Goal: Information Seeking & Learning: Learn about a topic

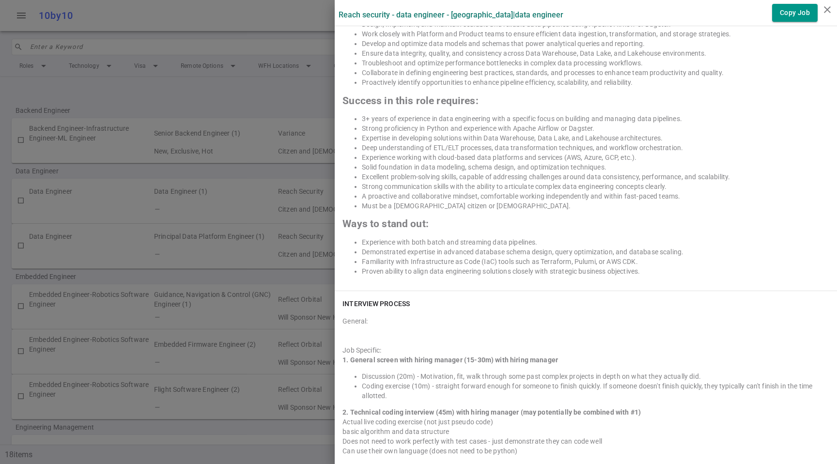
scroll to position [787, 0]
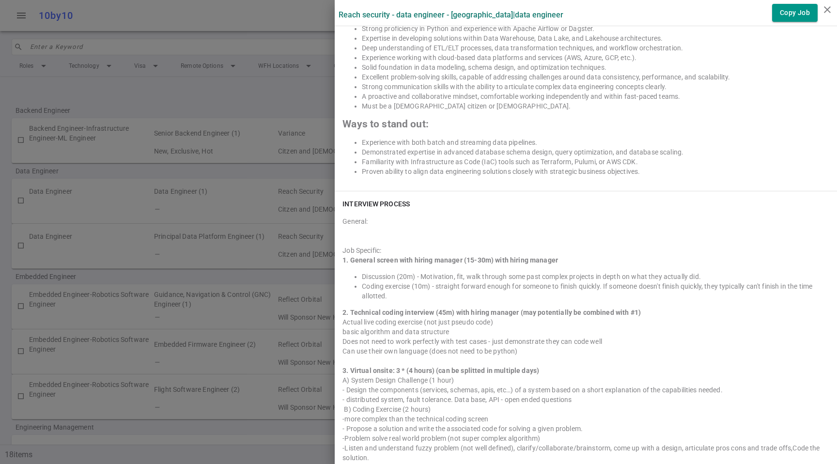
click at [214, 122] on div at bounding box center [418, 232] width 837 height 464
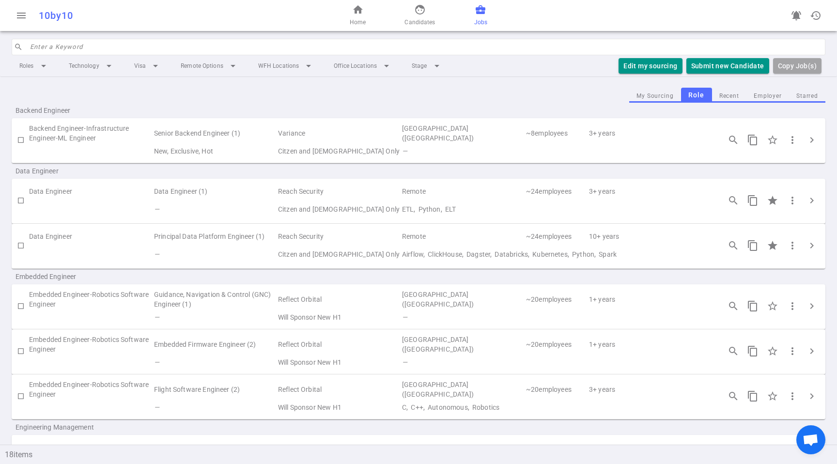
drag, startPoint x: 472, startPoint y: 244, endPoint x: 529, endPoint y: 248, distance: 56.3
click at [473, 244] on td "Remote" at bounding box center [463, 237] width 124 height 18
click at [808, 247] on span "chevron_right" at bounding box center [812, 246] width 12 height 12
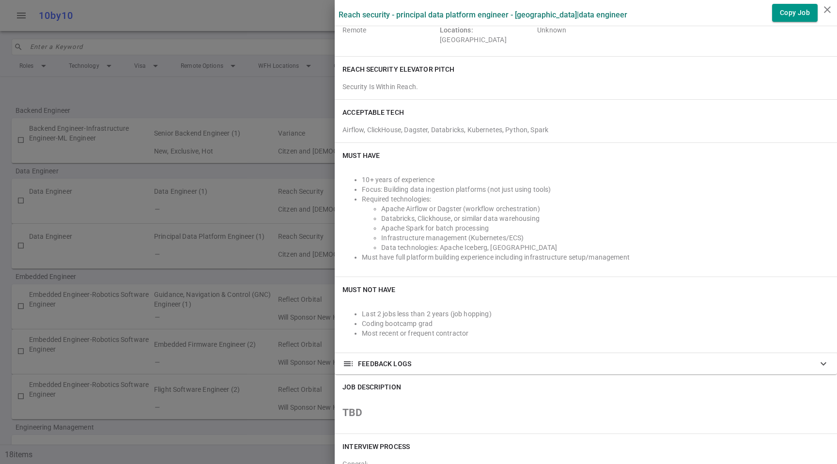
scroll to position [170, 0]
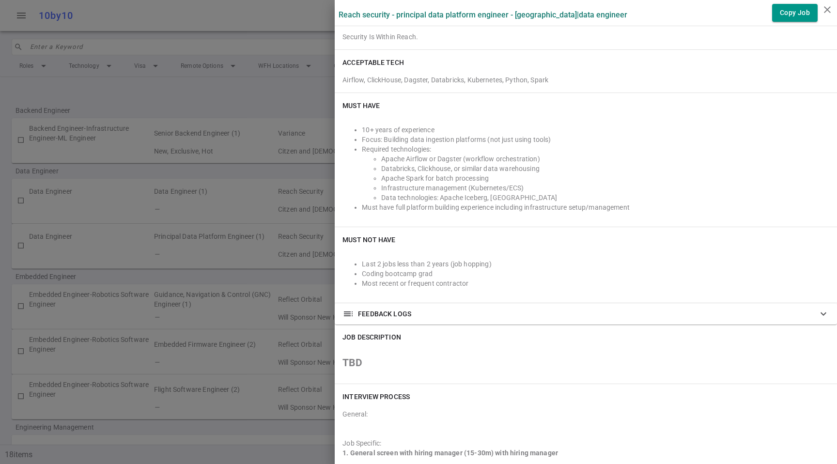
click at [283, 167] on div at bounding box center [418, 232] width 837 height 464
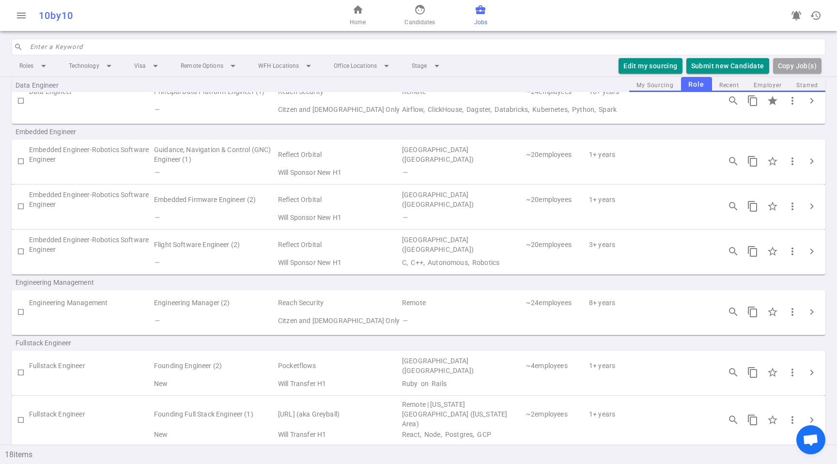
scroll to position [194, 0]
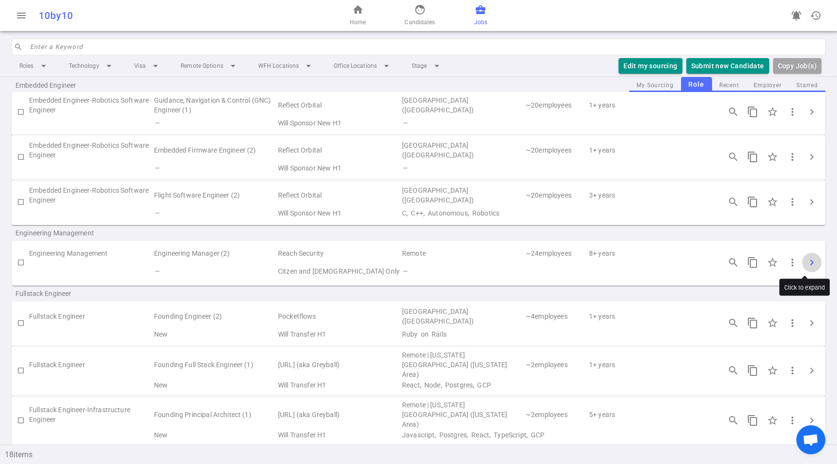
click at [809, 261] on span "chevron_right" at bounding box center [812, 263] width 12 height 12
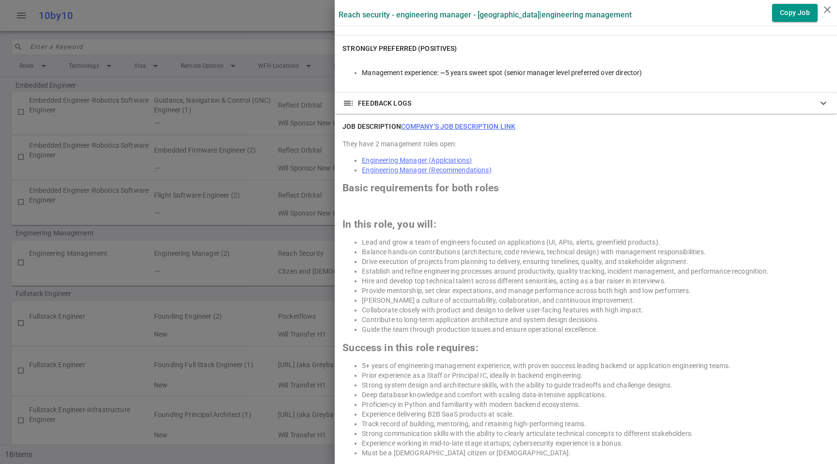
scroll to position [448, 0]
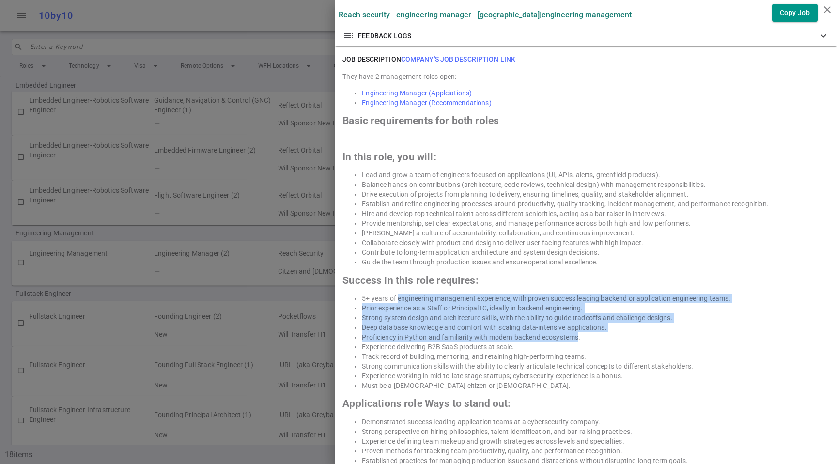
drag, startPoint x: 390, startPoint y: 300, endPoint x: 574, endPoint y: 337, distance: 187.3
click at [573, 337] on ul "5+ years of engineering management experience, with proven success leading back…" at bounding box center [586, 342] width 487 height 97
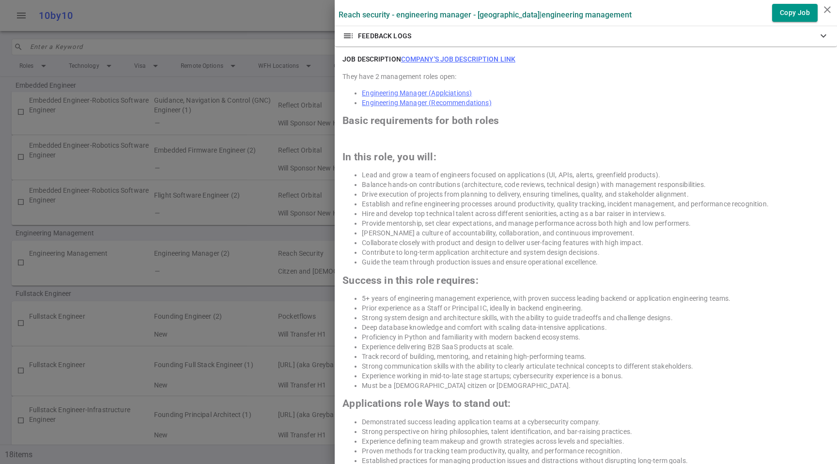
click at [575, 338] on li "Proficiency in Python and familiarity with modern backend ecosystems." at bounding box center [595, 337] width 467 height 10
click at [589, 318] on li "Strong system design and architecture skills, with the ability to guide tradeof…" at bounding box center [595, 318] width 467 height 10
click at [589, 317] on li "Strong system design and architecture skills, with the ability to guide tradeof…" at bounding box center [595, 318] width 467 height 10
click at [632, 340] on li "Proficiency in Python and familiarity with modern backend ecosystems." at bounding box center [595, 337] width 467 height 10
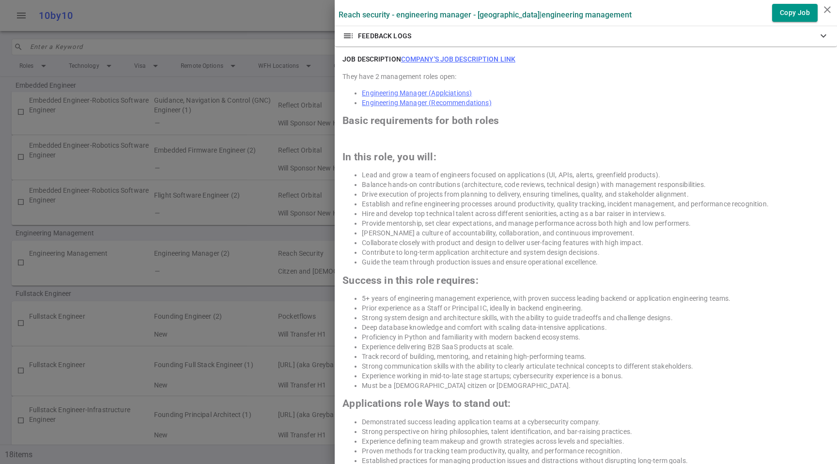
click at [607, 385] on li "Must be a [DEMOGRAPHIC_DATA] citizen or [DEMOGRAPHIC_DATA]." at bounding box center [595, 386] width 467 height 10
click at [616, 361] on ul "5+ years of engineering management experience, with proven success leading back…" at bounding box center [586, 342] width 487 height 97
click at [616, 360] on li "Track record of building, mentoring, and retaining high-performing teams." at bounding box center [595, 357] width 467 height 10
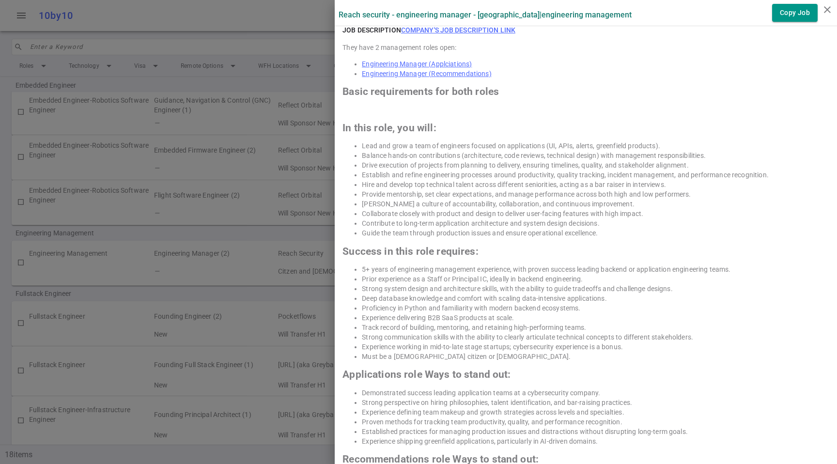
scroll to position [0, 0]
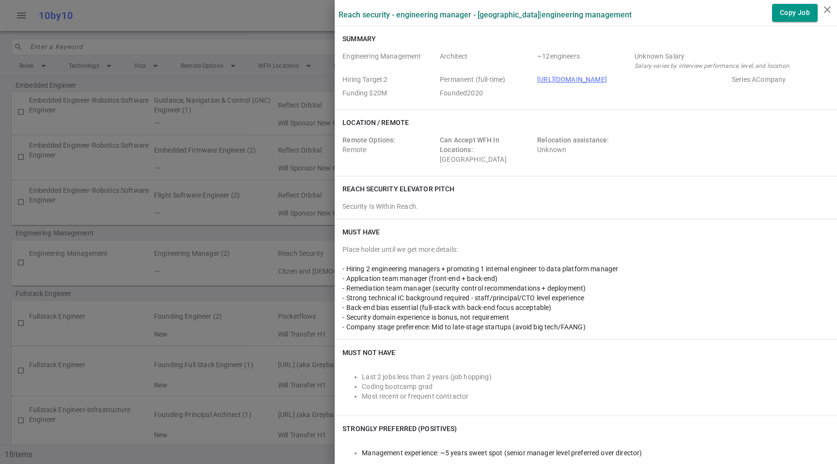
click at [255, 34] on div at bounding box center [418, 232] width 837 height 464
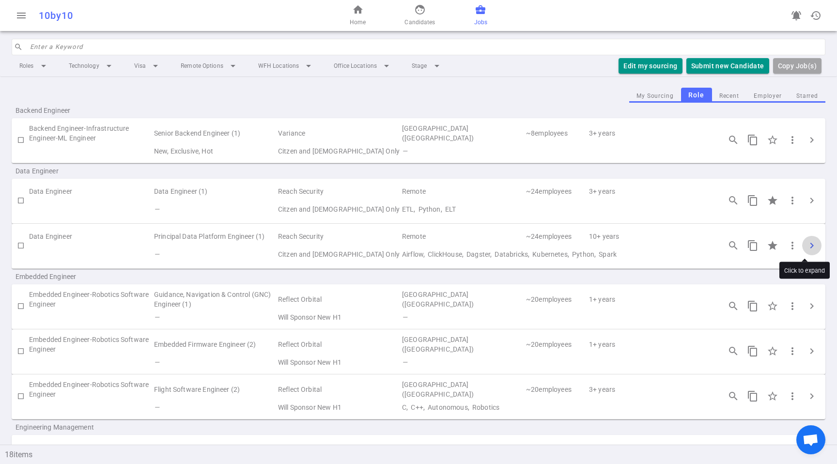
click at [806, 245] on span "chevron_right" at bounding box center [812, 246] width 12 height 12
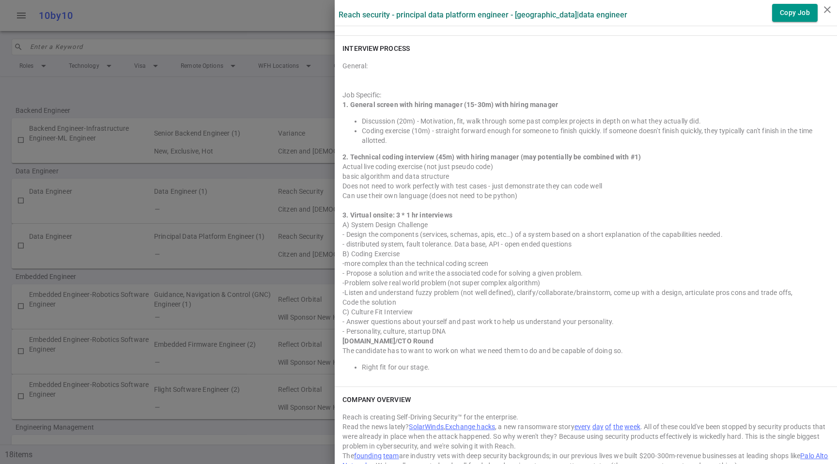
scroll to position [706, 0]
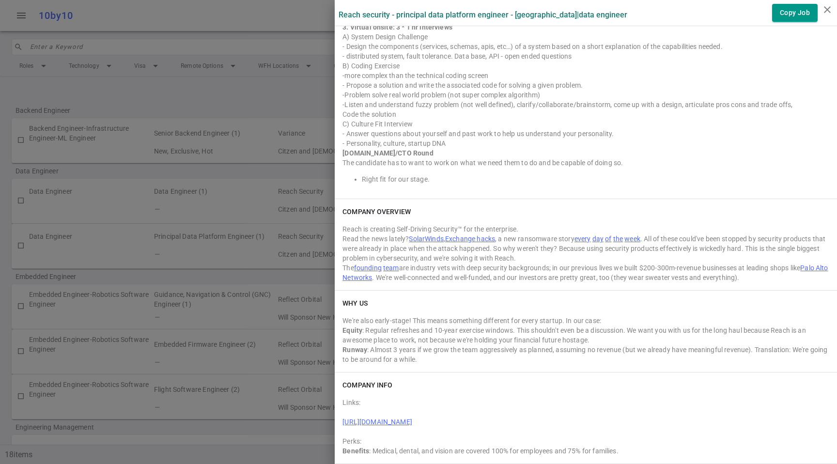
click at [423, 350] on div "Runway : Almost 3 years if we grow the team aggressively as planned, assuming n…" at bounding box center [586, 354] width 487 height 19
click at [423, 351] on div "Runway : Almost 3 years if we grow the team aggressively as planned, assuming n…" at bounding box center [586, 354] width 487 height 19
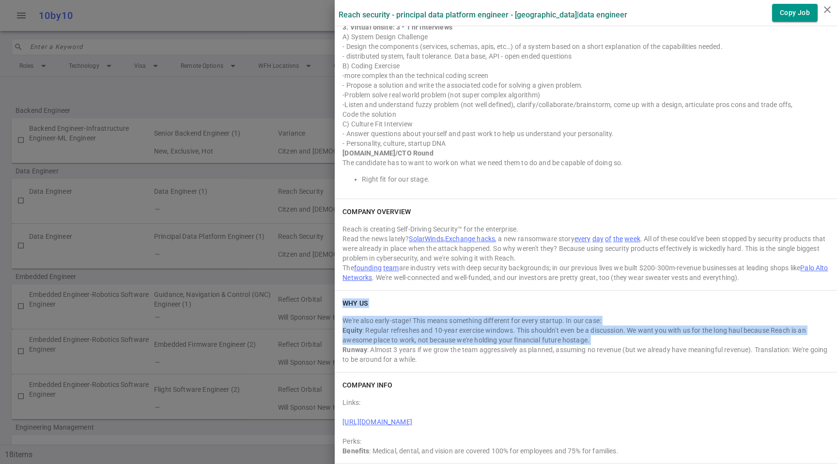
click at [423, 351] on div "Runway : Almost 3 years if we grow the team aggressively as planned, assuming n…" at bounding box center [586, 354] width 487 height 19
click at [459, 358] on div "Runway : Almost 3 years if we grow the team aggressively as planned, assuming n…" at bounding box center [586, 354] width 487 height 19
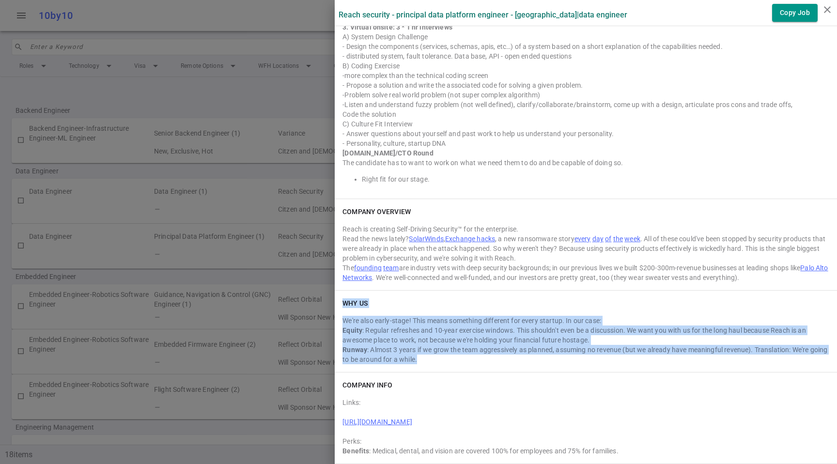
click at [459, 358] on div "Runway : Almost 3 years if we grow the team aggressively as planned, assuming n…" at bounding box center [586, 354] width 487 height 19
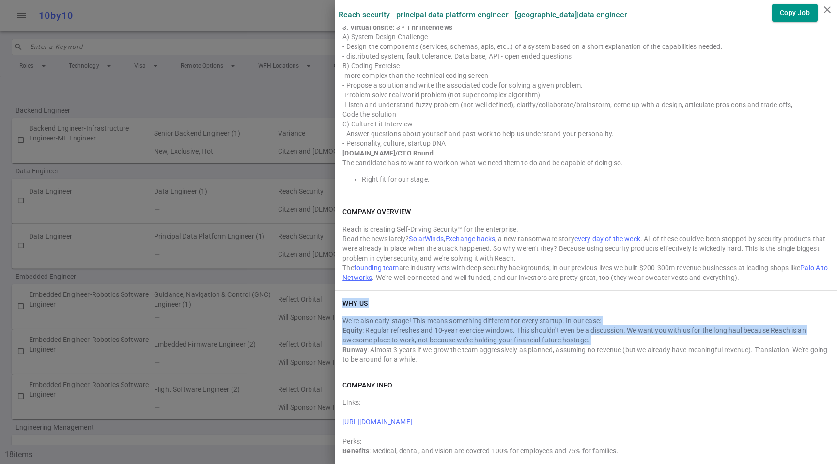
click at [459, 358] on div "Runway : Almost 3 years if we grow the team aggressively as planned, assuming n…" at bounding box center [586, 354] width 487 height 19
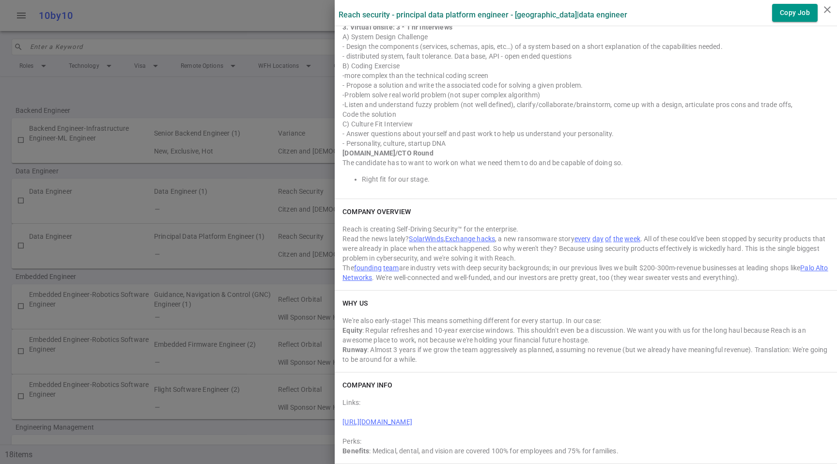
click at [585, 315] on div "We're also early-stage! This means something different for every startup. In ou…" at bounding box center [586, 338] width 487 height 52
click at [603, 321] on div "We're also early-stage! This means something different for every startup. In ou…" at bounding box center [586, 321] width 487 height 10
click at [365, 330] on div "Equity : Regular refreshes and 10-year exercise windows. This shouldn't even be…" at bounding box center [586, 335] width 487 height 19
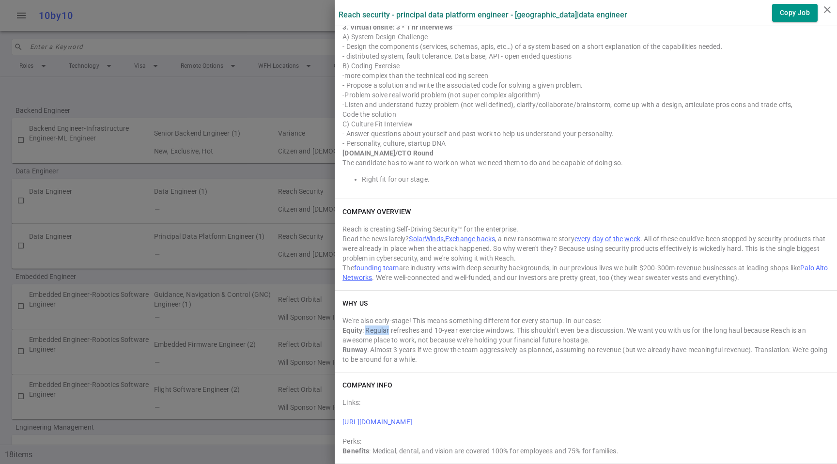
click at [365, 330] on div "Equity : Regular refreshes and 10-year exercise windows. This shouldn't even be…" at bounding box center [586, 335] width 487 height 19
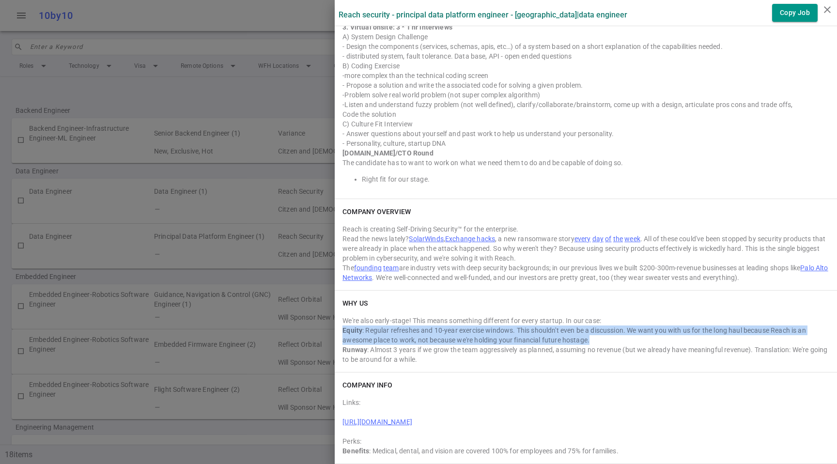
click at [365, 330] on div "Equity : Regular refreshes and 10-year exercise windows. This shouldn't even be…" at bounding box center [586, 335] width 487 height 19
drag, startPoint x: 365, startPoint y: 330, endPoint x: 538, endPoint y: 343, distance: 173.4
click at [366, 330] on div "Equity : Regular refreshes and 10-year exercise windows. This shouldn't even be…" at bounding box center [586, 335] width 487 height 19
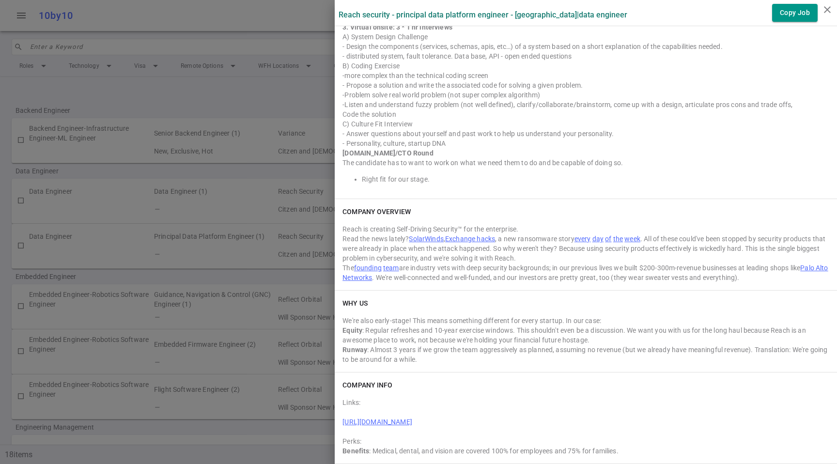
click at [668, 318] on div "We're also early-stage! This means something different for every startup. In ou…" at bounding box center [586, 321] width 487 height 10
click at [682, 330] on div "Equity : Regular refreshes and 10-year exercise windows. This shouldn't even be…" at bounding box center [586, 335] width 487 height 19
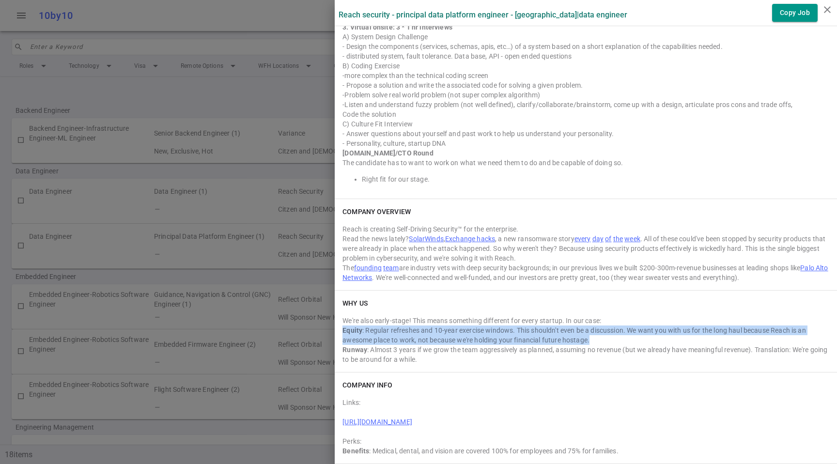
click at [682, 330] on div "Equity : Regular refreshes and 10-year exercise windows. This shouldn't even be…" at bounding box center [586, 335] width 487 height 19
drag, startPoint x: 555, startPoint y: 334, endPoint x: 563, endPoint y: 333, distance: 8.3
click at [555, 334] on div "Equity : Regular refreshes and 10-year exercise windows. This shouldn't even be…" at bounding box center [586, 335] width 487 height 19
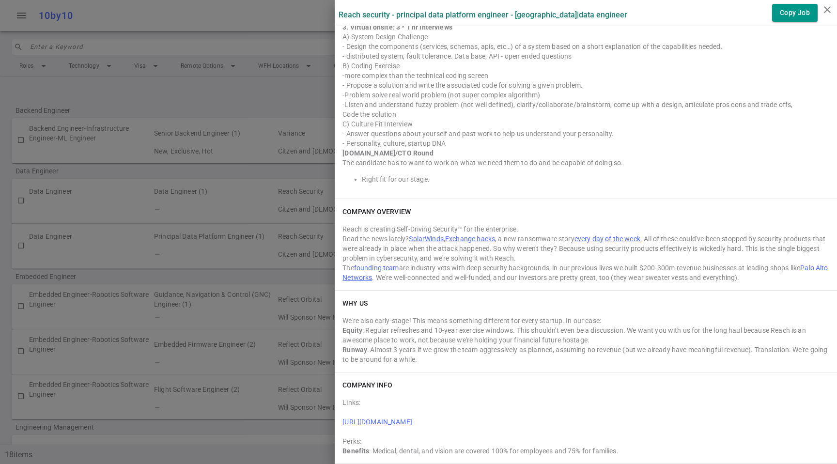
drag, startPoint x: 584, startPoint y: 341, endPoint x: 358, endPoint y: 332, distance: 226.4
click at [358, 332] on div "Equity : Regular refreshes and 10-year exercise windows. This shouldn't even be…" at bounding box center [586, 335] width 487 height 19
click at [613, 317] on div "We're also early-stage! This means something different for every startup. In ou…" at bounding box center [586, 321] width 487 height 10
